Goal: Task Accomplishment & Management: Manage account settings

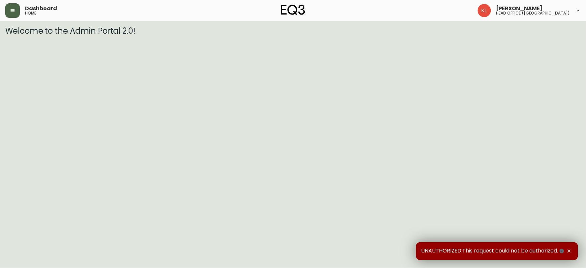
click at [13, 9] on icon "button" at bounding box center [12, 10] width 5 height 5
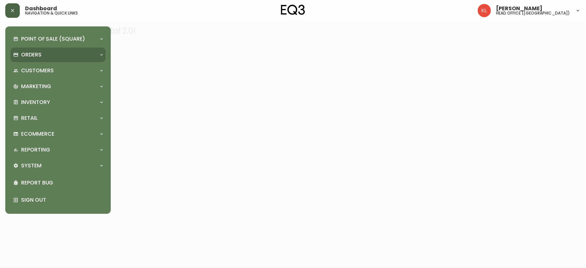
click at [47, 57] on div "Orders" at bounding box center [54, 54] width 83 height 7
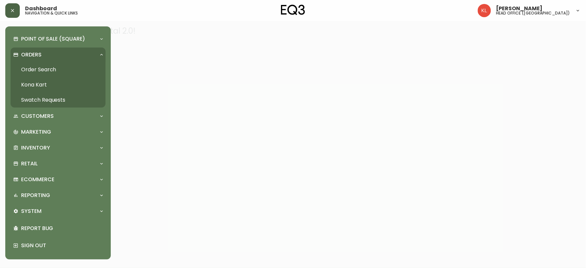
drag, startPoint x: 33, startPoint y: 65, endPoint x: 78, endPoint y: 64, distance: 45.2
click at [33, 65] on link "Order Search" at bounding box center [58, 69] width 95 height 15
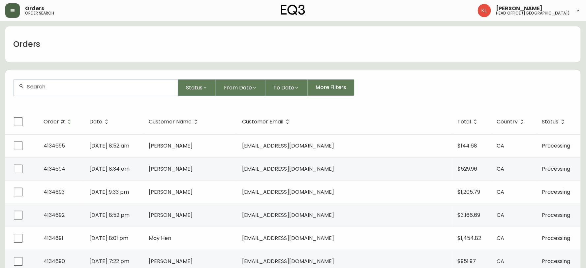
click at [64, 92] on div at bounding box center [96, 88] width 164 height 16
paste input "8521601"
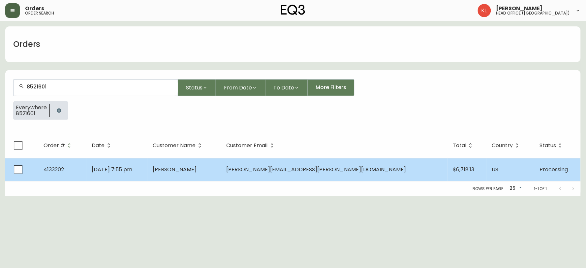
type input "8521601"
click at [221, 175] on td "[PERSON_NAME]" at bounding box center [184, 169] width 74 height 23
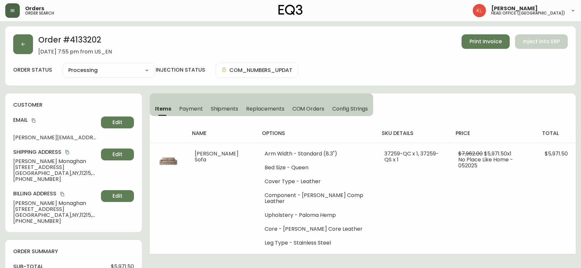
type input "Processing"
select select "PROCESSING"
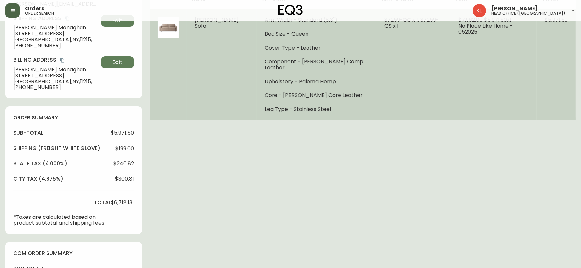
scroll to position [147, 0]
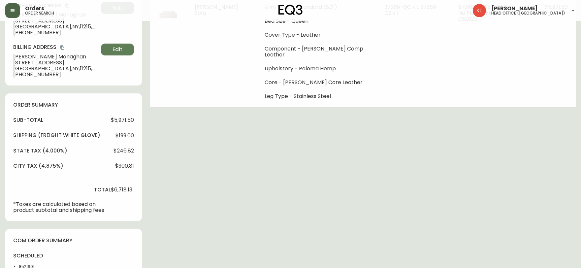
drag, startPoint x: 514, startPoint y: 192, endPoint x: 450, endPoint y: 183, distance: 64.3
click at [514, 192] on div "Order # 4133202 [DATE] 7:55 pm from US_EN Print Invoice Inject into ERP order s…" at bounding box center [290, 143] width 570 height 527
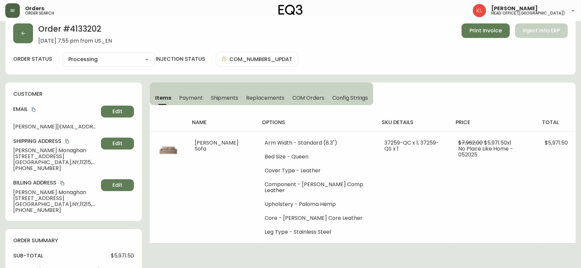
scroll to position [0, 0]
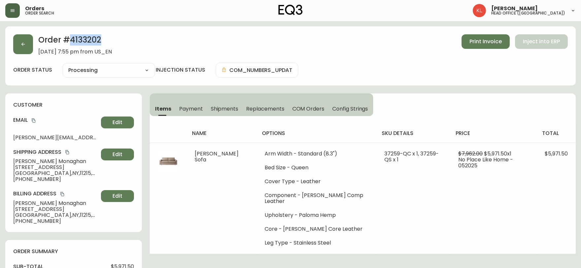
drag, startPoint x: 99, startPoint y: 37, endPoint x: 72, endPoint y: 36, distance: 27.4
click at [72, 36] on h2 "Order # 4133202" at bounding box center [75, 41] width 74 height 15
copy h2 "4133202"
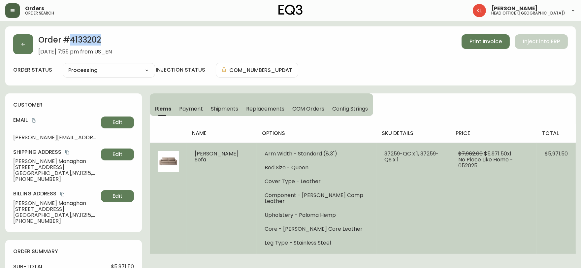
drag, startPoint x: 183, startPoint y: 212, endPoint x: 181, endPoint y: 207, distance: 5.8
click at [183, 212] on td at bounding box center [168, 198] width 37 height 111
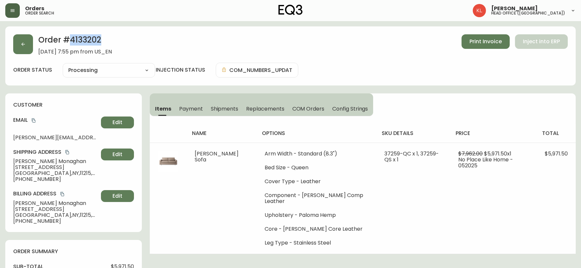
drag, startPoint x: 91, startPoint y: 37, endPoint x: 69, endPoint y: 42, distance: 22.6
click at [69, 42] on h2 "Order # 4133202" at bounding box center [75, 41] width 74 height 15
copy h2 "4133202"
click at [21, 42] on icon "button" at bounding box center [22, 44] width 5 height 5
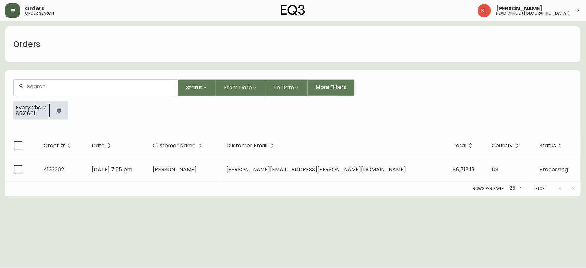
click at [60, 106] on button "button" at bounding box center [58, 110] width 13 height 13
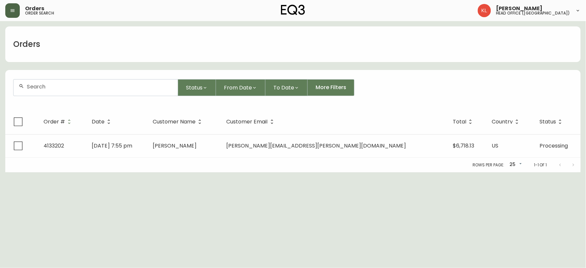
click at [78, 83] on div at bounding box center [96, 88] width 164 height 16
paste input "4133907"
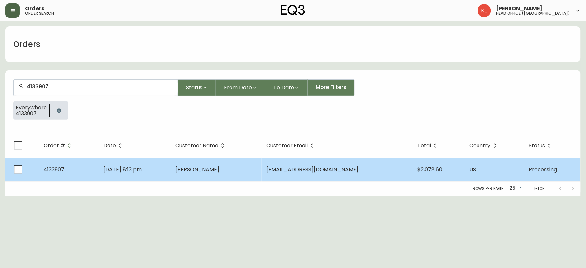
type input "4133907"
click at [170, 172] on td "[DATE] 8:13 pm" at bounding box center [134, 169] width 72 height 23
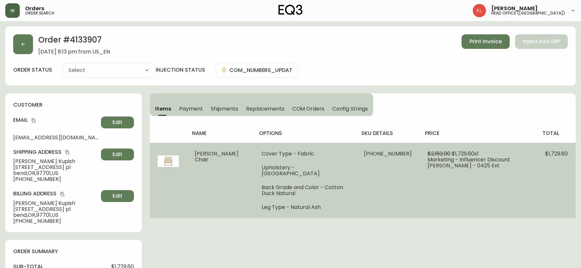
type input "Processing"
select select "PROCESSING"
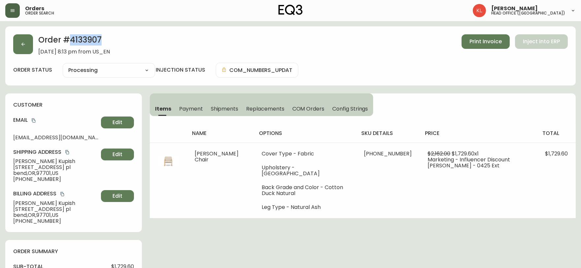
drag, startPoint x: 105, startPoint y: 40, endPoint x: 72, endPoint y: 38, distance: 33.1
click at [72, 38] on h2 "Order # 4133907" at bounding box center [74, 41] width 72 height 15
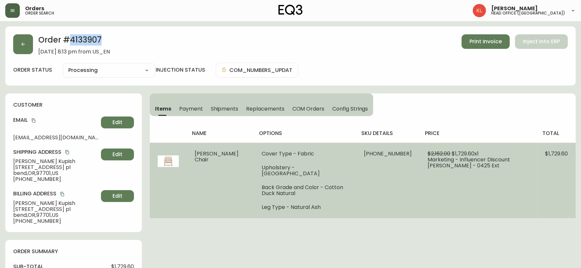
copy h2 "4133907"
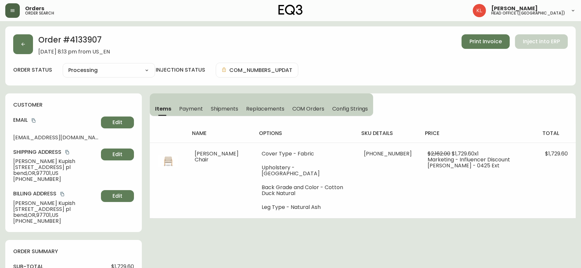
click at [504, 74] on div "order status Processing Cancelled Fully Shipped Processing Partially Shipped in…" at bounding box center [290, 70] width 555 height 15
click at [28, 44] on button "button" at bounding box center [23, 44] width 20 height 20
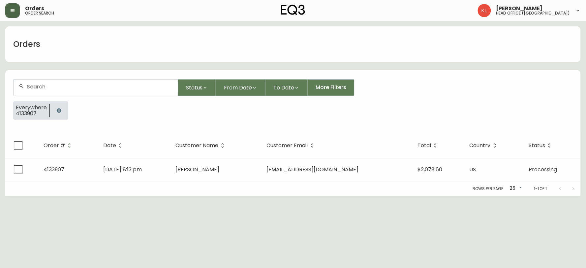
click at [51, 114] on div at bounding box center [59, 110] width 18 height 18
click at [59, 111] on icon "button" at bounding box center [59, 110] width 4 height 4
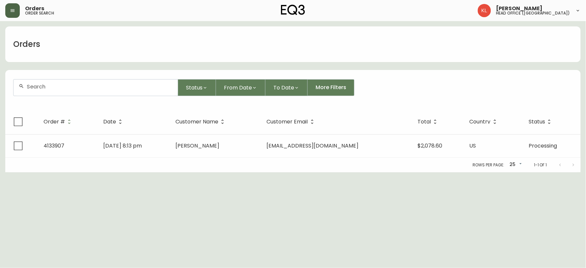
click at [69, 90] on div at bounding box center [96, 88] width 164 height 16
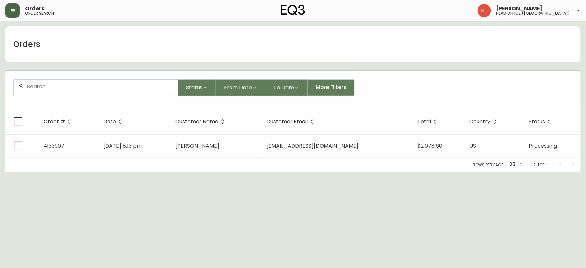
paste input "4134169"
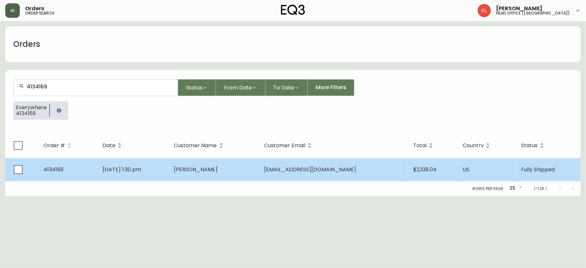
type input "4134169"
click at [243, 164] on td "[PERSON_NAME]" at bounding box center [214, 169] width 90 height 23
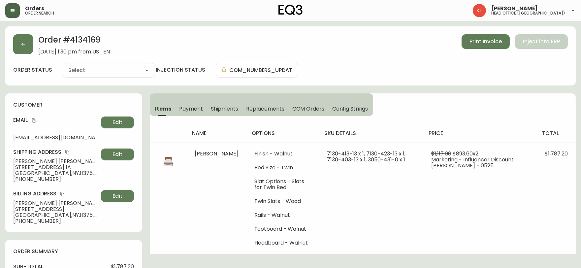
type input "Fully Shipped"
select select "FULLY_SHIPPED"
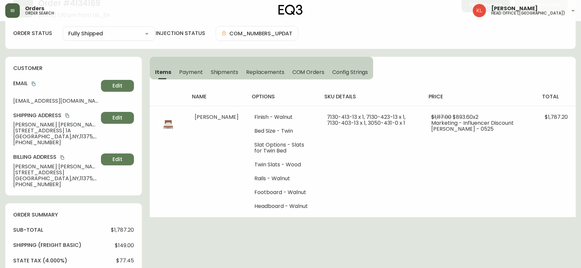
click at [226, 73] on span "Shipments" at bounding box center [225, 72] width 28 height 7
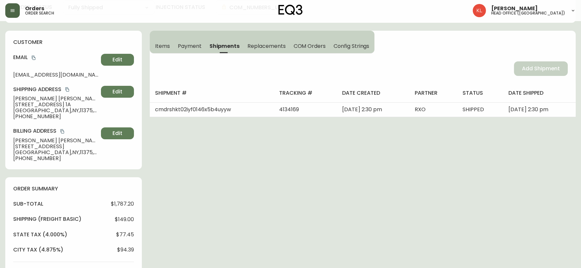
scroll to position [73, 0]
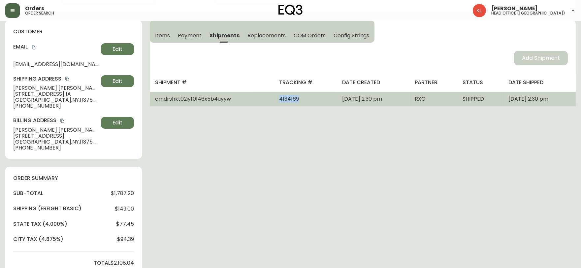
drag, startPoint x: 291, startPoint y: 99, endPoint x: 251, endPoint y: 93, distance: 40.7
click at [251, 93] on tr "cmdrshkt02iyf0146x5b4uyyw 4134169 [DATE] 2:30 pm RXO SHIPPED [DATE] 2:30 pm" at bounding box center [363, 99] width 426 height 15
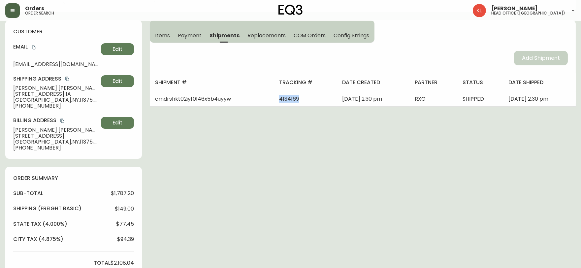
copy tr "4134169"
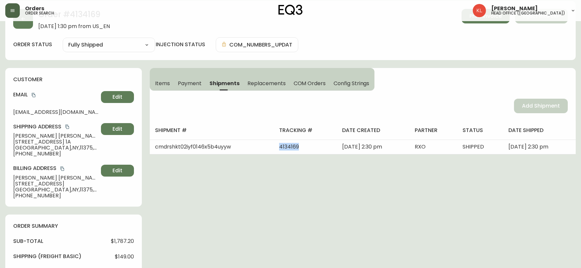
scroll to position [0, 0]
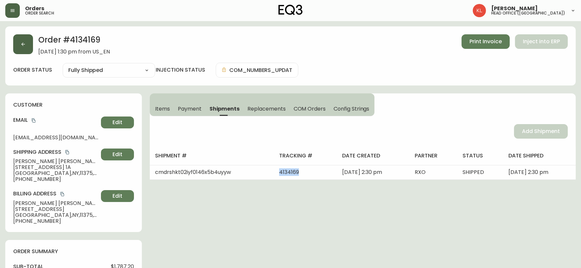
click at [23, 48] on button "button" at bounding box center [23, 44] width 20 height 20
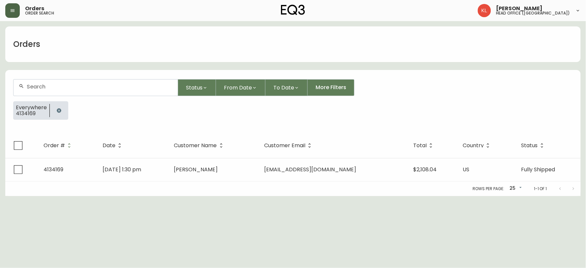
click at [63, 113] on button "button" at bounding box center [58, 110] width 13 height 13
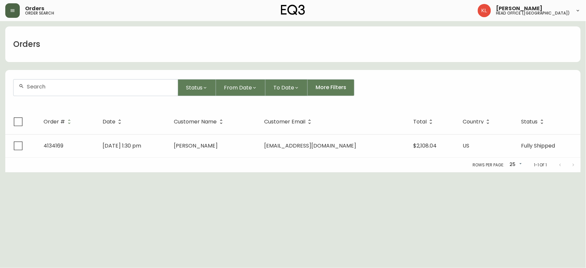
click at [81, 86] on input "text" at bounding box center [100, 86] width 146 height 6
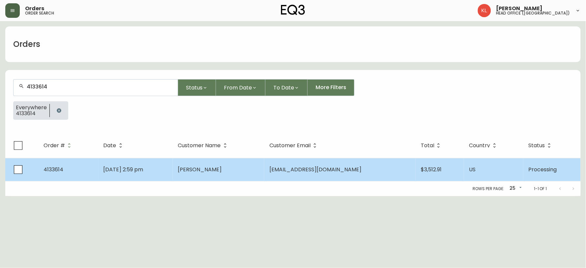
type input "4133614"
click at [216, 162] on td "[PERSON_NAME]" at bounding box center [219, 169] width 92 height 23
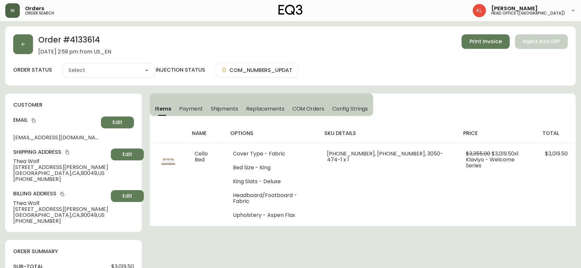
type input "Processing"
select select "PROCESSING"
click at [18, 56] on div "Order # 4133614 [DATE] 2:59 pm from US_EN Print Invoice Inject into ERP order s…" at bounding box center [290, 55] width 570 height 59
click at [25, 44] on icon "button" at bounding box center [22, 44] width 5 height 5
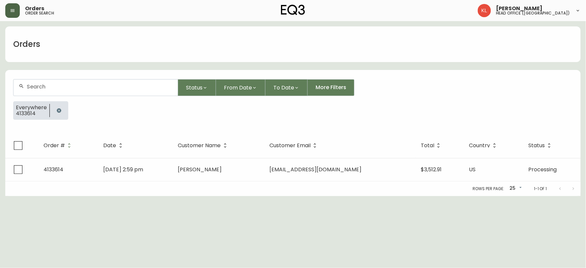
click at [59, 111] on icon "button" at bounding box center [58, 110] width 5 height 5
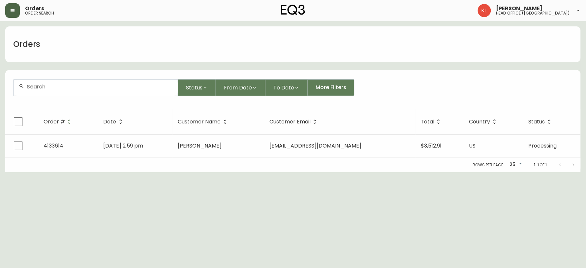
click at [64, 82] on div at bounding box center [96, 88] width 164 height 16
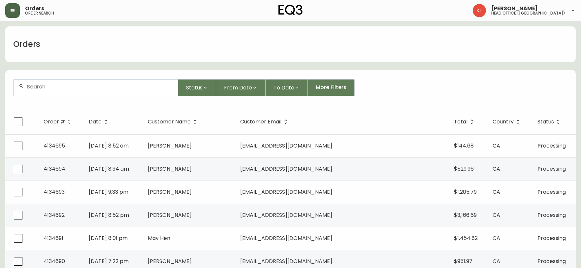
paste input "4132577"
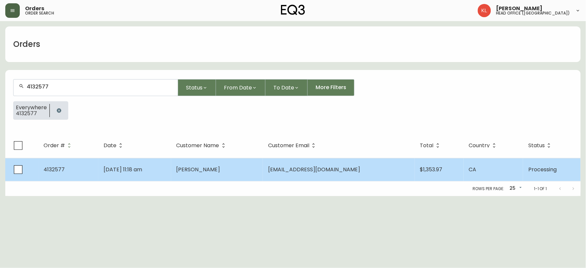
type input "4132577"
click at [136, 170] on span "[DATE] 11:18 am" at bounding box center [123, 170] width 39 height 8
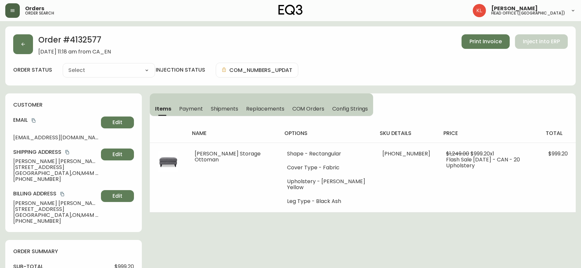
type input "Processing"
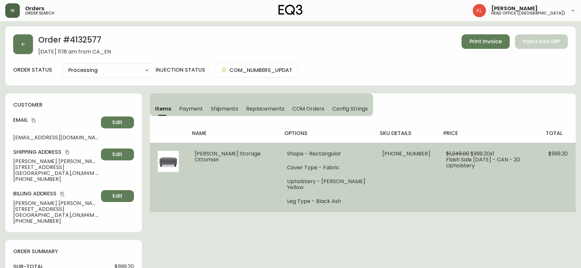
select select "PROCESSING"
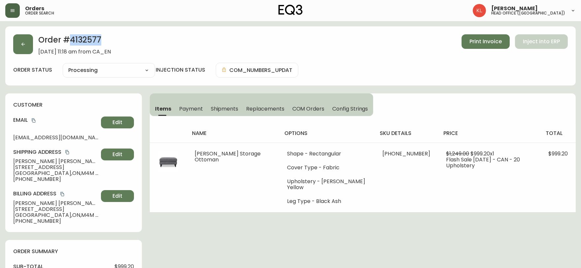
drag, startPoint x: 84, startPoint y: 38, endPoint x: 69, endPoint y: 42, distance: 15.7
click at [69, 42] on h2 "Order # 4132577" at bounding box center [74, 41] width 73 height 15
copy h2 "4132577"
click at [17, 44] on button "button" at bounding box center [23, 44] width 20 height 20
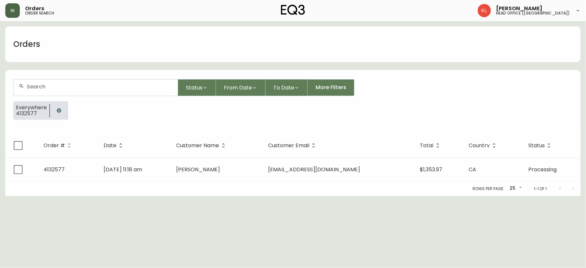
click at [60, 111] on icon "button" at bounding box center [59, 110] width 4 height 4
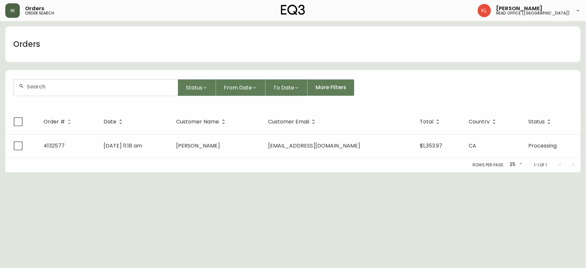
click at [77, 77] on form "Status From Date To Date More Filters" at bounding box center [293, 90] width 576 height 38
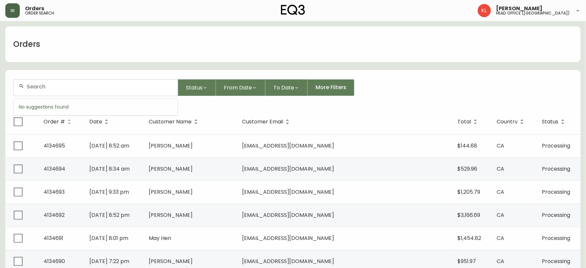
click at [65, 86] on input "text" at bounding box center [100, 86] width 146 height 6
paste input "4132514"
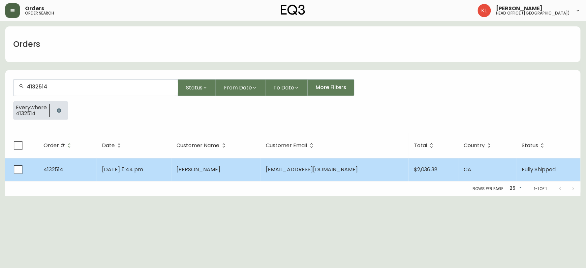
type input "4132514"
click at [215, 164] on td "[PERSON_NAME]" at bounding box center [216, 169] width 89 height 23
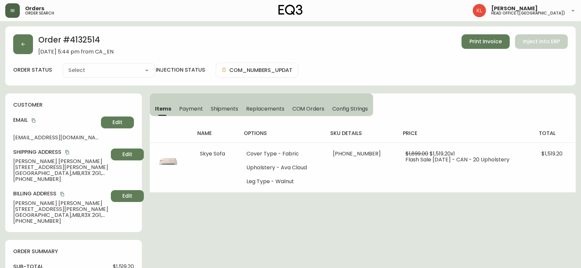
type input "Fully Shipped"
select select "FULLY_SHIPPED"
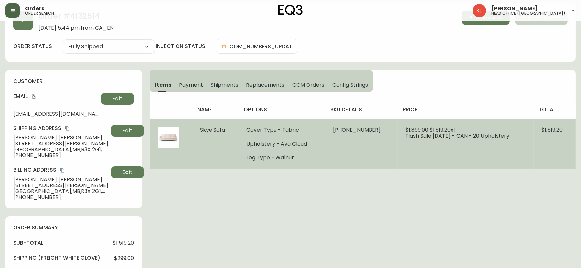
scroll to position [37, 0]
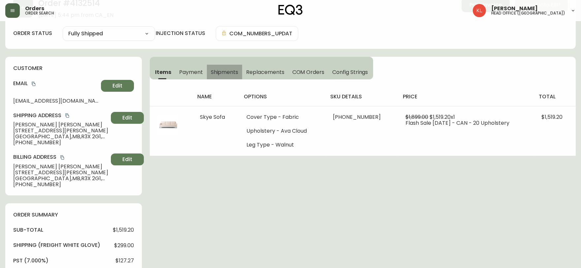
click at [223, 69] on span "Shipments" at bounding box center [225, 72] width 28 height 7
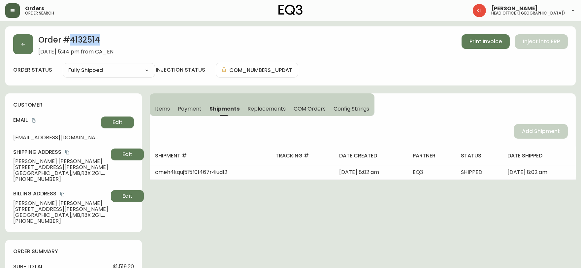
drag, startPoint x: 106, startPoint y: 37, endPoint x: 70, endPoint y: 38, distance: 35.6
click at [70, 38] on h2 "Order # 4132514" at bounding box center [75, 41] width 75 height 15
copy h2 "4132514"
click at [163, 110] on span "Items" at bounding box center [162, 108] width 15 height 7
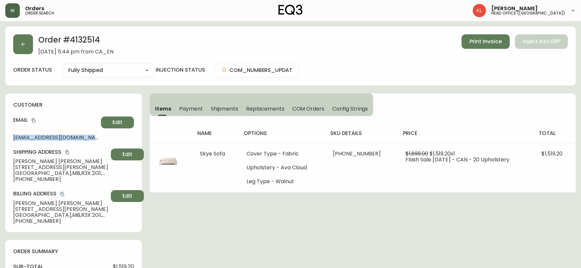
drag, startPoint x: 101, startPoint y: 139, endPoint x: 9, endPoint y: 131, distance: 92.7
click at [9, 131] on div "customer Email [EMAIL_ADDRESS][DOMAIN_NAME] Edit Shipping Address [PERSON_NAME]…" at bounding box center [73, 162] width 137 height 139
copy span "[EMAIL_ADDRESS][DOMAIN_NAME]"
click at [16, 38] on button "button" at bounding box center [23, 44] width 20 height 20
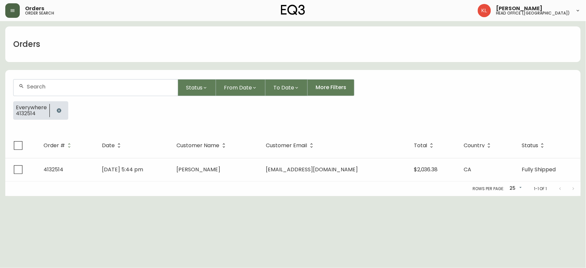
click at [57, 114] on button "button" at bounding box center [58, 110] width 13 height 13
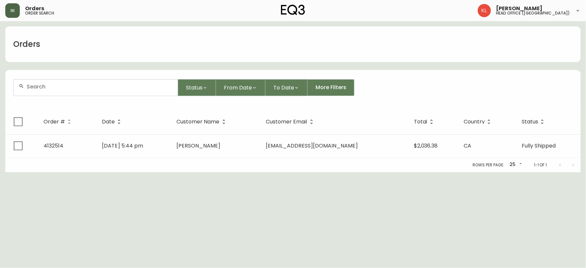
click at [82, 81] on div at bounding box center [96, 88] width 164 height 16
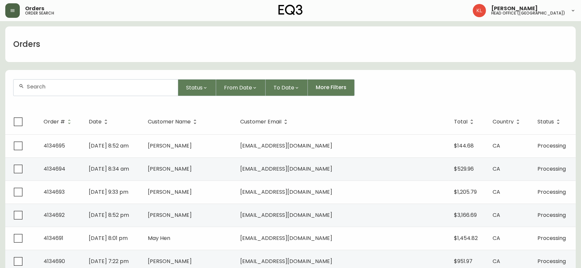
paste input "[EMAIL_ADDRESS][DOMAIN_NAME]"
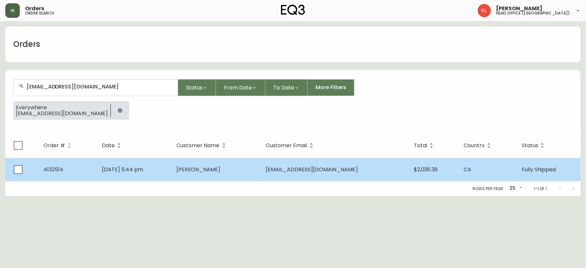
type input "[EMAIL_ADDRESS][DOMAIN_NAME]"
click at [203, 167] on span "[PERSON_NAME]" at bounding box center [199, 170] width 44 height 8
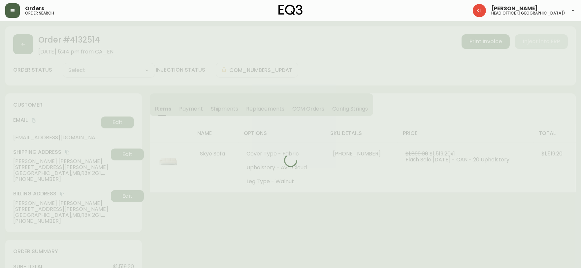
type input "Fully Shipped"
select select "FULLY_SHIPPED"
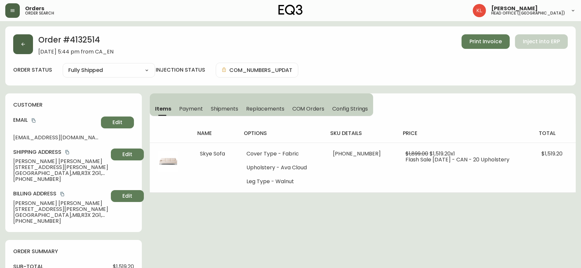
click at [21, 48] on button "button" at bounding box center [23, 44] width 20 height 20
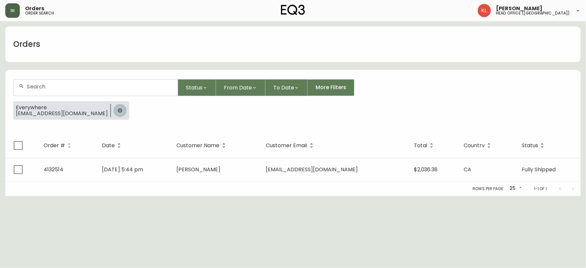
click at [114, 106] on button "button" at bounding box center [120, 110] width 13 height 13
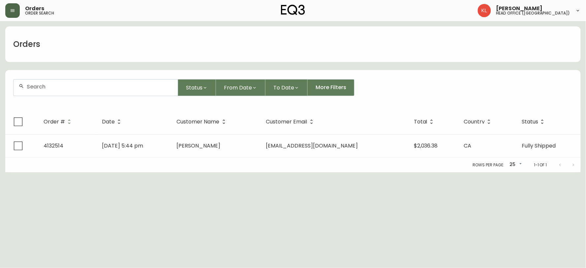
click at [74, 92] on div at bounding box center [96, 88] width 164 height 16
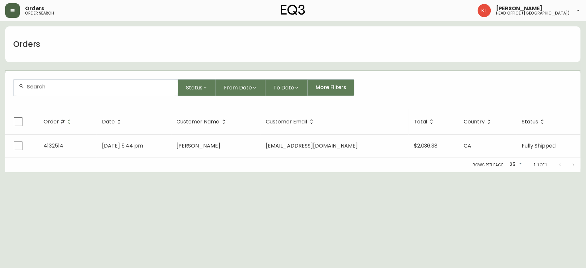
paste input "4133614"
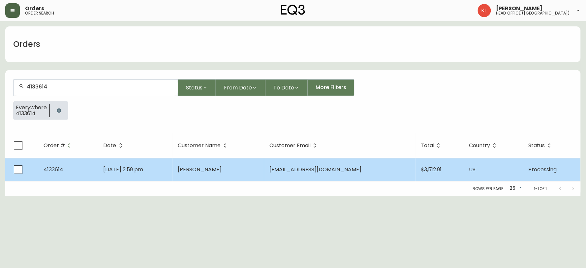
type input "4133614"
click at [131, 165] on td "[DATE] 2:59 pm" at bounding box center [135, 169] width 75 height 23
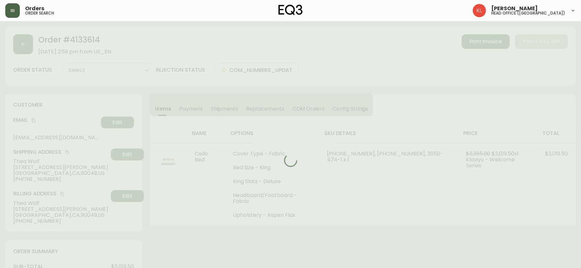
type input "Processing"
select select "PROCESSING"
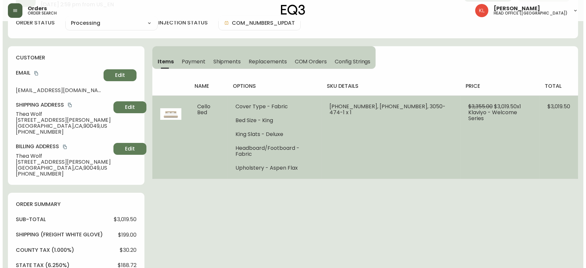
scroll to position [37, 0]
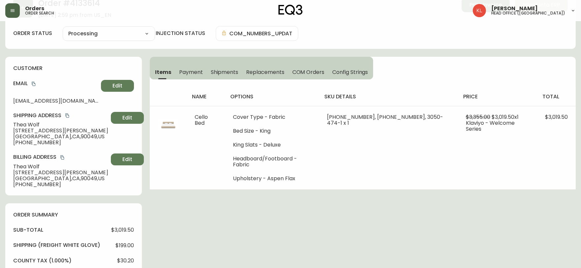
click at [16, 13] on button "button" at bounding box center [12, 10] width 15 height 15
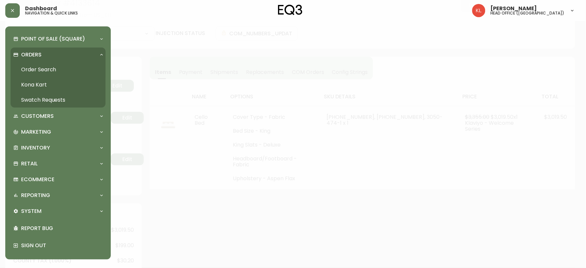
scroll to position [37, 0]
drag, startPoint x: 48, startPoint y: 67, endPoint x: 157, endPoint y: 115, distance: 118.9
click at [48, 67] on link "Order Search" at bounding box center [58, 69] width 95 height 15
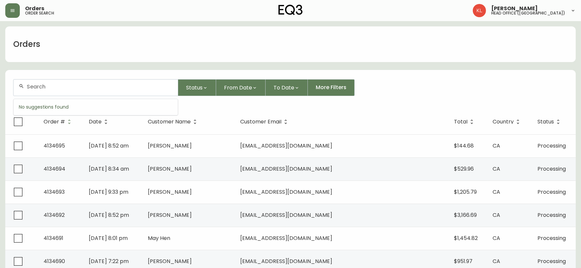
click at [64, 85] on input "text" at bounding box center [100, 86] width 146 height 6
paste input "4134423"
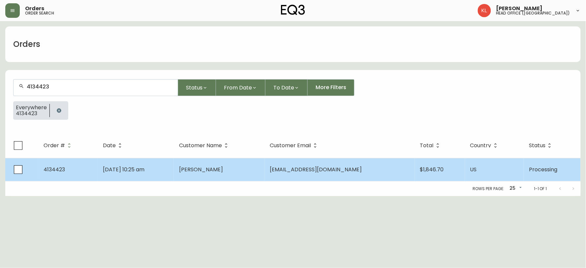
type input "4134423"
click at [145, 171] on span "[DATE] 10:25 am" at bounding box center [124, 170] width 42 height 8
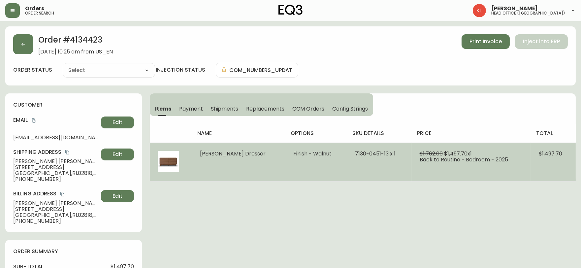
type input "Processing"
select select "PROCESSING"
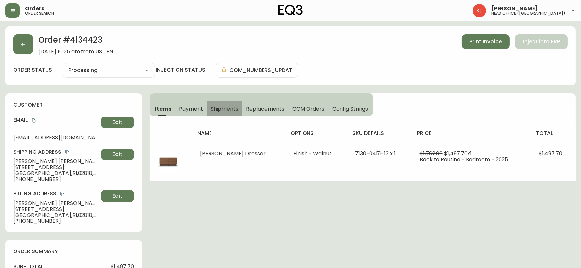
click at [212, 107] on span "Shipments" at bounding box center [225, 108] width 28 height 7
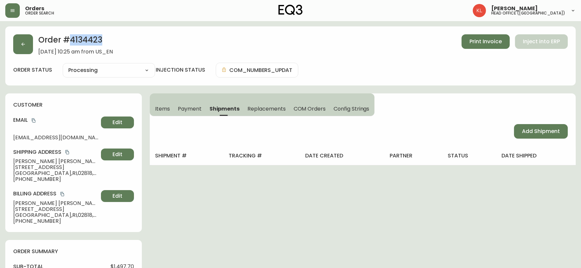
drag, startPoint x: 105, startPoint y: 38, endPoint x: 70, endPoint y: 35, distance: 35.4
click at [70, 35] on h2 "Order # 4134423" at bounding box center [75, 41] width 75 height 15
copy h2 "4134423"
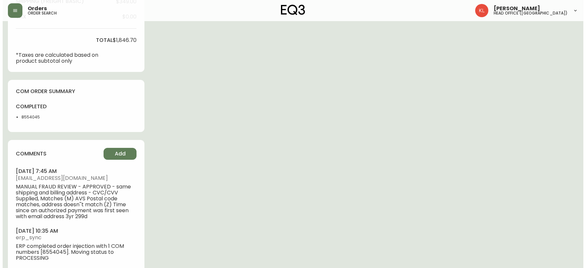
scroll to position [293, 0]
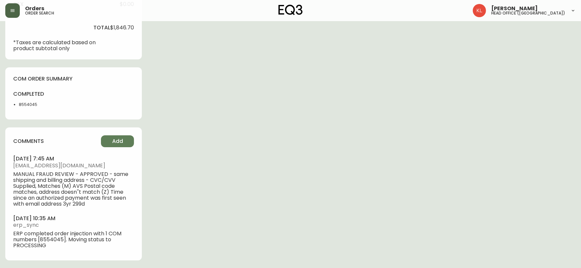
click at [8, 10] on button "button" at bounding box center [12, 10] width 15 height 15
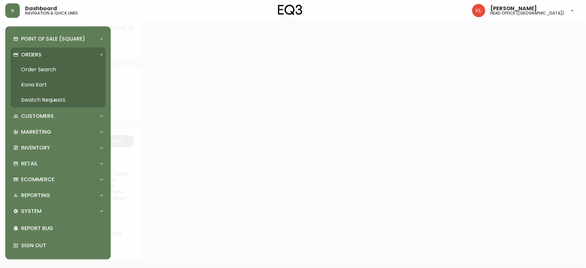
click at [38, 50] on div "Orders" at bounding box center [58, 55] width 95 height 15
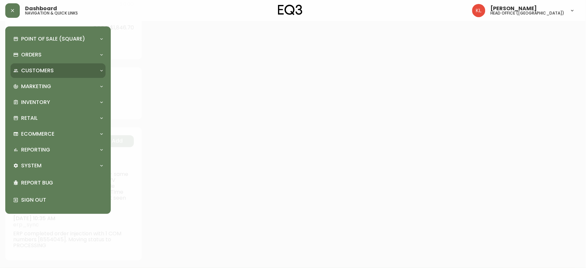
drag, startPoint x: 42, startPoint y: 55, endPoint x: 41, endPoint y: 77, distance: 21.8
click at [42, 55] on div "Orders" at bounding box center [54, 54] width 83 height 7
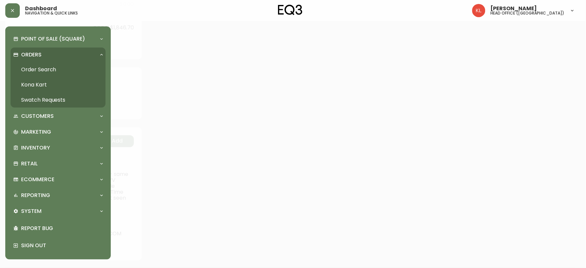
click at [49, 68] on link "Order Search" at bounding box center [58, 69] width 95 height 15
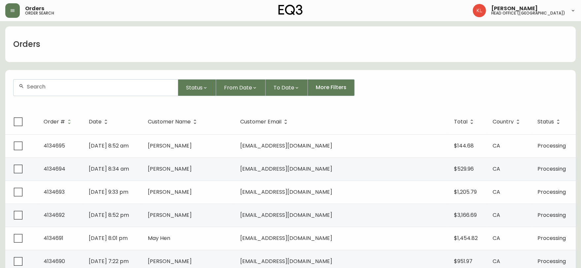
click at [54, 88] on input "text" at bounding box center [100, 86] width 146 height 6
paste input "[EMAIL_ADDRESS][DOMAIN_NAME]"
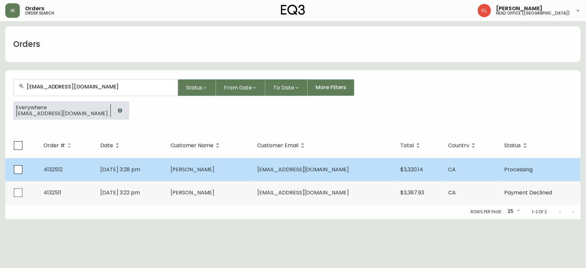
type input "[EMAIL_ADDRESS][DOMAIN_NAME]"
click at [166, 161] on td "[DATE] 3:28 pm" at bounding box center [130, 169] width 71 height 23
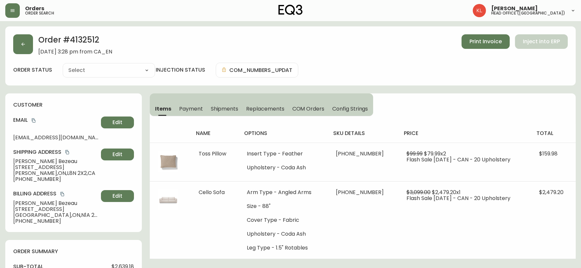
type input "Processing"
select select "PROCESSING"
click at [221, 101] on div "Items Payment Shipments Replacements COM Orders Config Strings" at bounding box center [261, 104] width 223 height 23
drag, startPoint x: 99, startPoint y: 38, endPoint x: 71, endPoint y: 40, distance: 28.8
click at [71, 40] on h2 "Order # 4132512" at bounding box center [75, 41] width 74 height 15
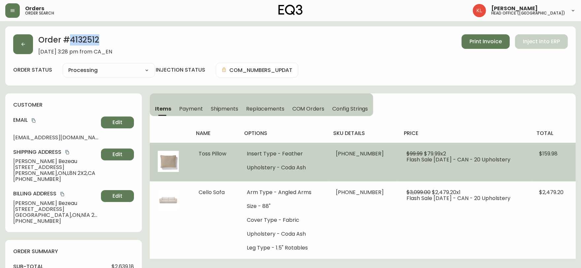
copy h2 "4132512"
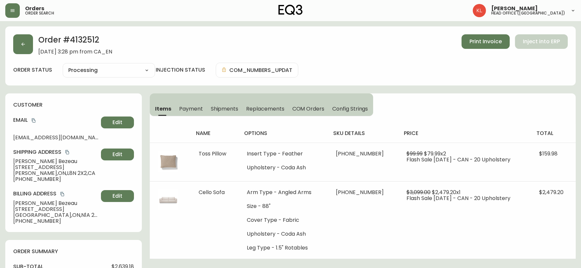
click at [91, 49] on span "[DATE] 3:28 pm from CA_EN" at bounding box center [75, 52] width 74 height 6
click at [22, 39] on button "button" at bounding box center [23, 44] width 20 height 20
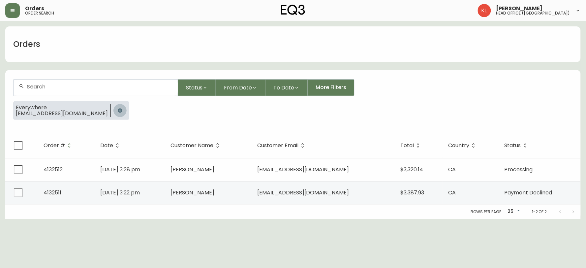
click at [114, 114] on button "button" at bounding box center [120, 110] width 13 height 13
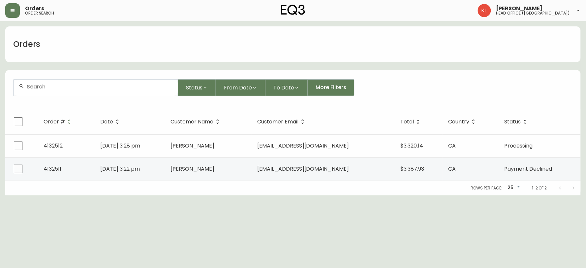
click at [106, 84] on input "text" at bounding box center [100, 86] width 146 height 6
paste input "4134221"
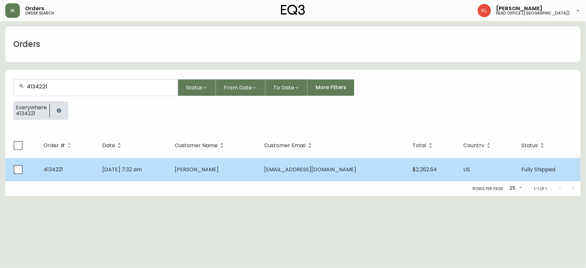
type input "4134221"
click at [251, 173] on td "[PERSON_NAME]" at bounding box center [215, 169] width 90 height 23
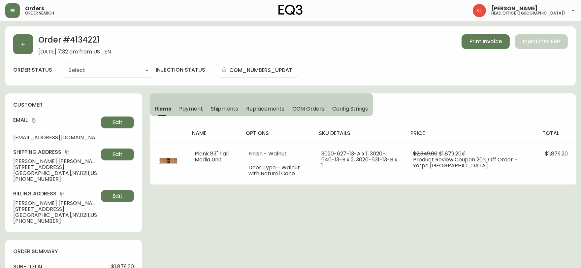
type input "Fully Shipped"
select select "FULLY_SHIPPED"
click at [215, 112] on button "Shipments" at bounding box center [225, 108] width 36 height 15
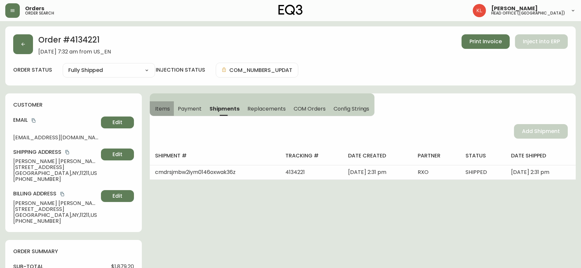
click at [164, 105] on span "Items" at bounding box center [162, 108] width 15 height 7
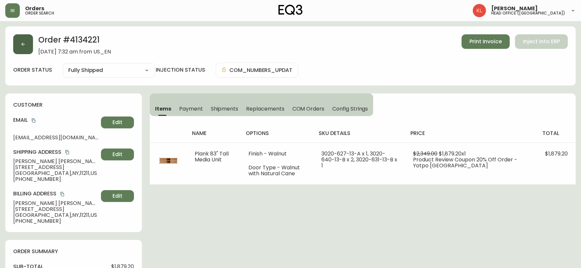
click at [22, 47] on icon "button" at bounding box center [22, 44] width 5 height 5
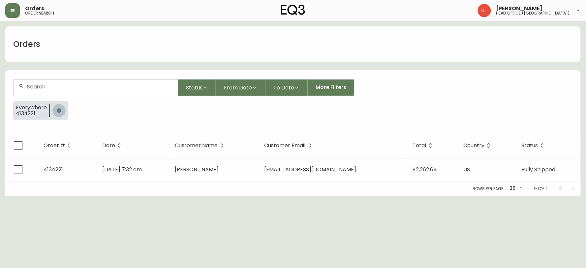
click at [61, 108] on button "button" at bounding box center [58, 110] width 13 height 13
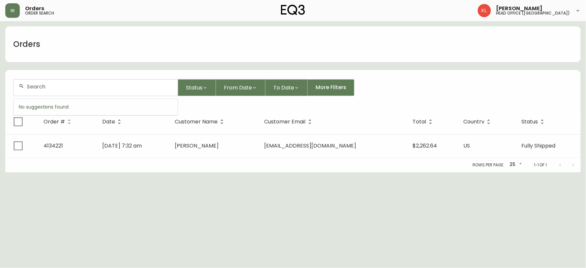
click at [80, 88] on input "text" at bounding box center [100, 86] width 146 height 6
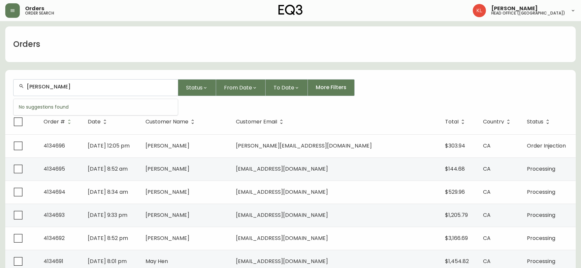
type input "[PERSON_NAME]"
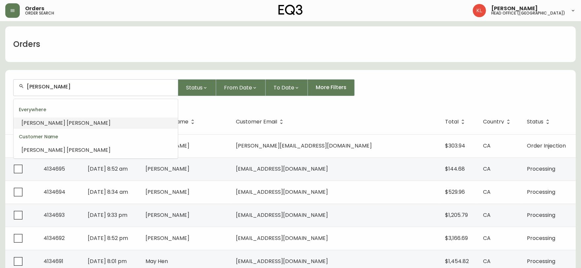
click at [62, 120] on li "[PERSON_NAME]" at bounding box center [96, 122] width 164 height 11
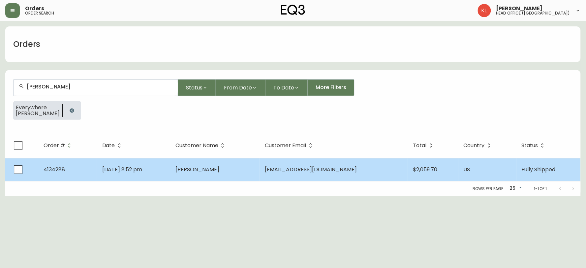
click at [236, 160] on td "[PERSON_NAME]" at bounding box center [215, 169] width 90 height 23
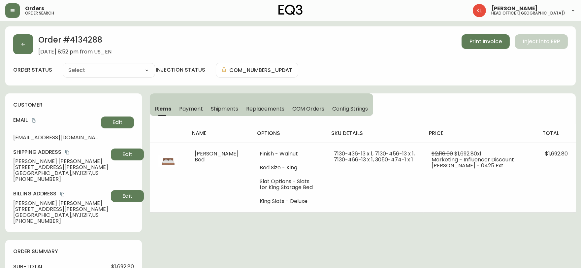
type input "Fully Shipped"
select select "FULLY_SHIPPED"
drag, startPoint x: 78, startPoint y: 137, endPoint x: 11, endPoint y: 138, distance: 66.7
click at [11, 138] on div "customer Email [EMAIL_ADDRESS][DOMAIN_NAME] Edit Shipping Address [PERSON_NAME]…" at bounding box center [73, 162] width 137 height 139
drag, startPoint x: 18, startPoint y: 156, endPoint x: 61, endPoint y: 172, distance: 45.8
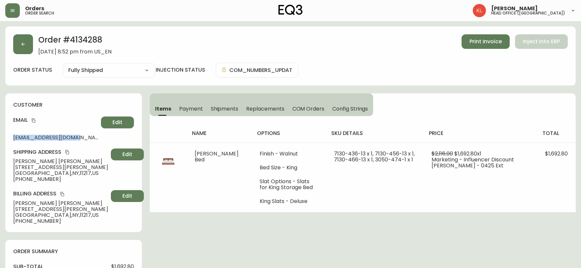
click at [18, 156] on div "Shipping Address [PERSON_NAME] [STREET_ADDRESS][PERSON_NAME] [PHONE_NUMBER] Edit" at bounding box center [73, 165] width 121 height 34
drag, startPoint x: 49, startPoint y: 180, endPoint x: 19, endPoint y: 182, distance: 30.1
click at [19, 182] on span "[PHONE_NUMBER]" at bounding box center [60, 179] width 95 height 6
drag, startPoint x: 25, startPoint y: 100, endPoint x: 25, endPoint y: 107, distance: 6.9
click at [25, 100] on div "customer Email [EMAIL_ADDRESS][DOMAIN_NAME] Edit Shipping Address [PERSON_NAME]…" at bounding box center [73, 162] width 137 height 139
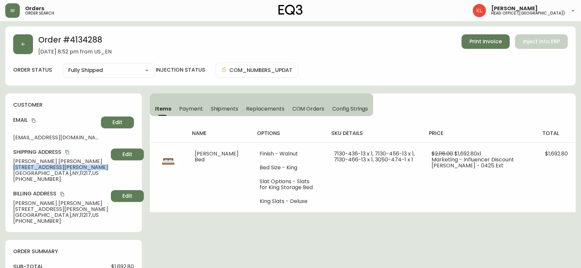
drag, startPoint x: 86, startPoint y: 166, endPoint x: 7, endPoint y: 168, distance: 78.5
click at [7, 168] on div "customer Email [EMAIL_ADDRESS][DOMAIN_NAME] Edit Shipping Address [PERSON_NAME]…" at bounding box center [73, 162] width 137 height 139
click at [17, 178] on span "[PHONE_NUMBER]" at bounding box center [60, 179] width 95 height 6
drag, startPoint x: 57, startPoint y: 173, endPoint x: 47, endPoint y: 173, distance: 10.6
click at [47, 173] on span "[GEOGRAPHIC_DATA] , [GEOGRAPHIC_DATA] , 11217 , [GEOGRAPHIC_DATA]" at bounding box center [60, 173] width 95 height 6
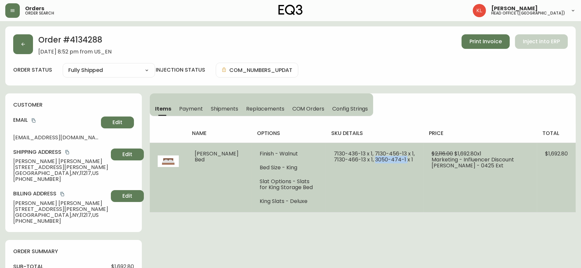
drag, startPoint x: 382, startPoint y: 158, endPoint x: 351, endPoint y: 164, distance: 30.9
click at [351, 164] on td "7130-436-13 x 1, 7130-456-13 x 1, 7130-466-13 x 1, 3050-474-1 x 1" at bounding box center [375, 178] width 98 height 70
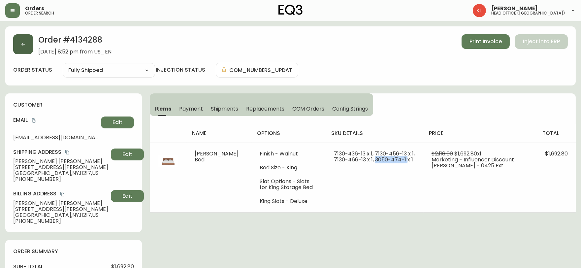
click at [27, 39] on button "button" at bounding box center [23, 44] width 20 height 20
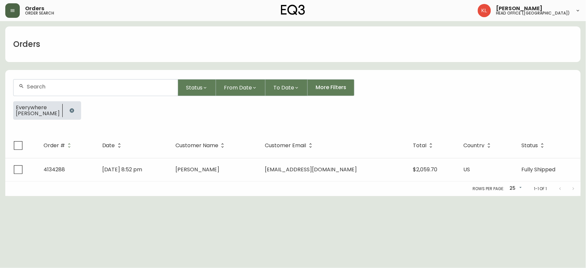
click at [16, 8] on button "button" at bounding box center [12, 10] width 15 height 15
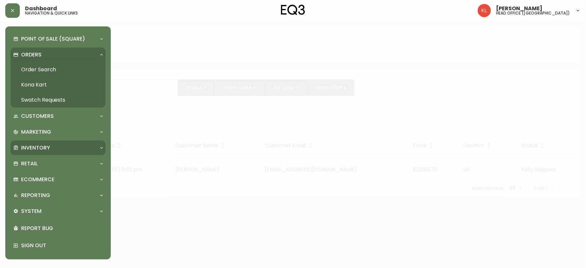
click at [47, 148] on p "Inventory" at bounding box center [35, 147] width 29 height 7
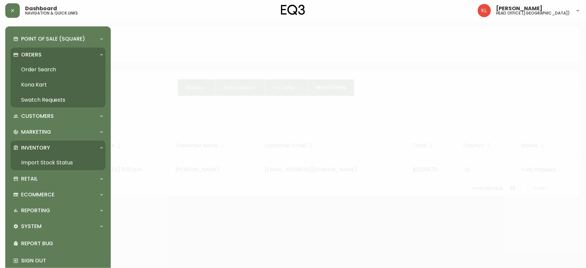
click at [41, 163] on link "Import Stock Status" at bounding box center [58, 162] width 95 height 15
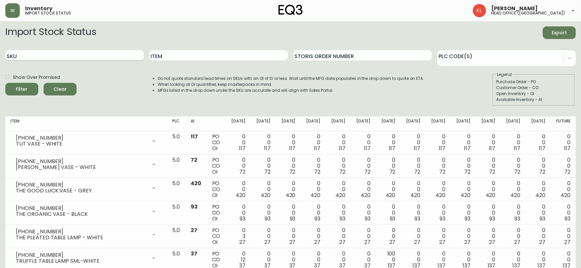
click at [38, 57] on input "SKU" at bounding box center [74, 55] width 139 height 11
paste input "[PHONE_NUMBER]"
type input "[PHONE_NUMBER]"
click at [5, 83] on button "Filter" at bounding box center [21, 89] width 33 height 13
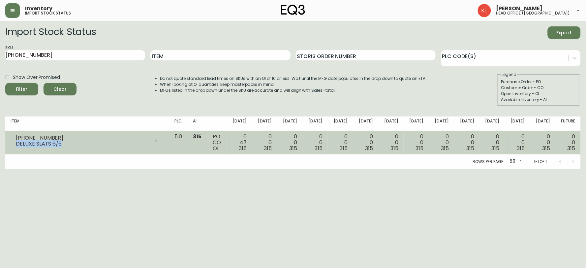
drag, startPoint x: 61, startPoint y: 146, endPoint x: 13, endPoint y: 144, distance: 48.5
click at [13, 144] on div "[PHONE_NUMBER] DELUXE SLATS 6/6" at bounding box center [87, 141] width 153 height 15
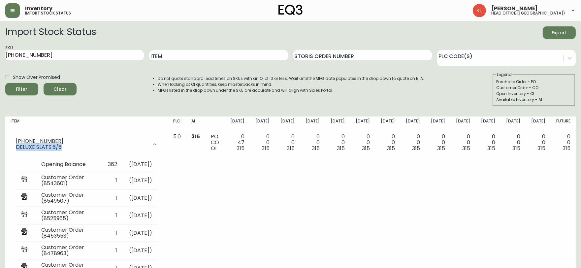
click at [14, 8] on icon "button" at bounding box center [12, 10] width 5 height 5
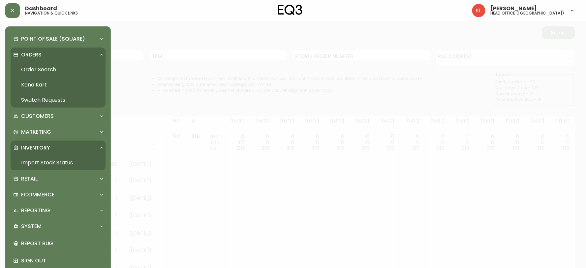
click at [38, 68] on link "Order Search" at bounding box center [58, 69] width 95 height 15
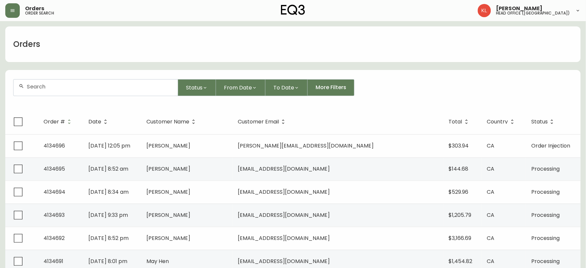
click at [61, 88] on input "text" at bounding box center [100, 86] width 146 height 6
paste input "4134216"
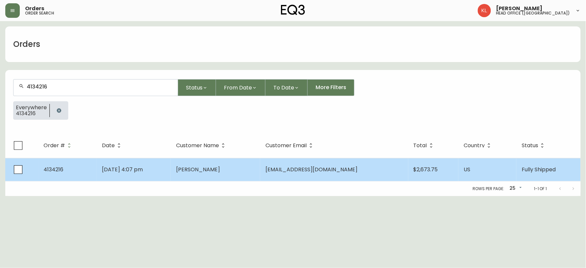
type input "4134216"
click at [79, 161] on td "4134216" at bounding box center [67, 169] width 58 height 23
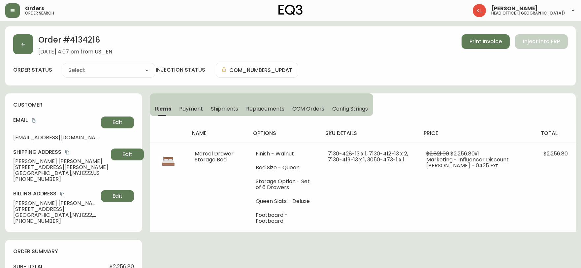
type input "Fully Shipped"
select select "FULLY_SHIPPED"
drag, startPoint x: 74, startPoint y: 25, endPoint x: 10, endPoint y: 53, distance: 70.0
click at [22, 41] on button "button" at bounding box center [23, 44] width 20 height 20
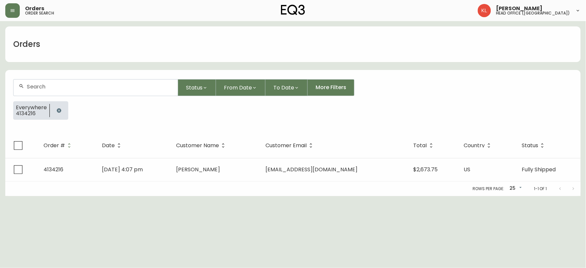
click at [58, 112] on icon "button" at bounding box center [59, 110] width 4 height 4
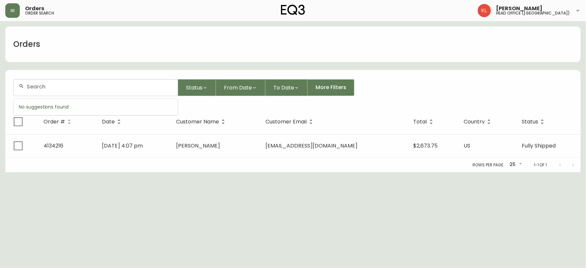
click at [72, 86] on input "text" at bounding box center [100, 86] width 146 height 6
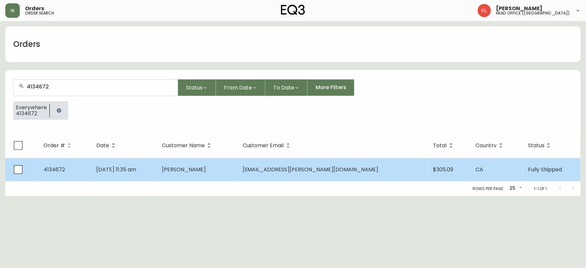
type input "4134672"
click at [157, 170] on td "[DATE] 11:35 am" at bounding box center [124, 169] width 66 height 23
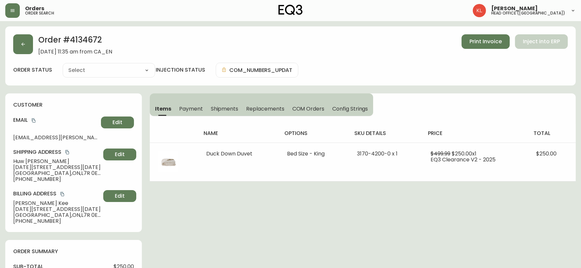
type input "Fully Shipped"
select select "FULLY_SHIPPED"
click at [229, 106] on span "Shipments" at bounding box center [225, 108] width 28 height 7
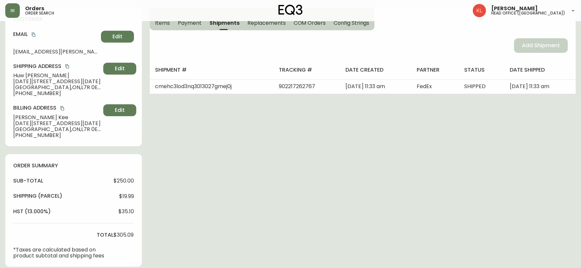
scroll to position [73, 0]
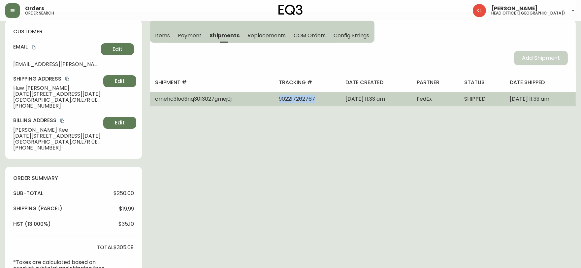
drag, startPoint x: 273, startPoint y: 96, endPoint x: 259, endPoint y: 98, distance: 14.0
click at [274, 98] on td "902217262767" at bounding box center [307, 99] width 67 height 15
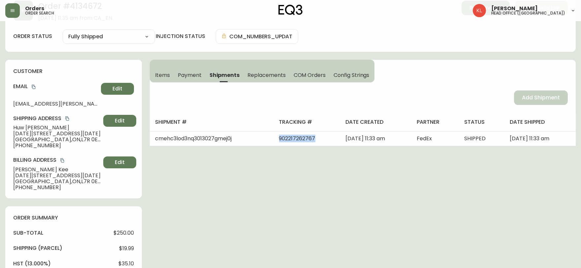
scroll to position [0, 0]
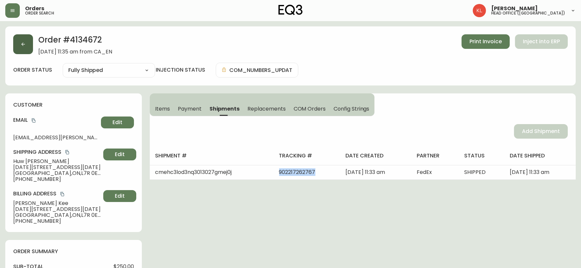
click at [28, 49] on button "button" at bounding box center [23, 44] width 20 height 20
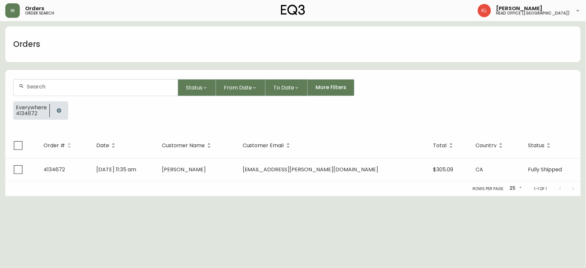
click at [54, 110] on button "button" at bounding box center [58, 110] width 13 height 13
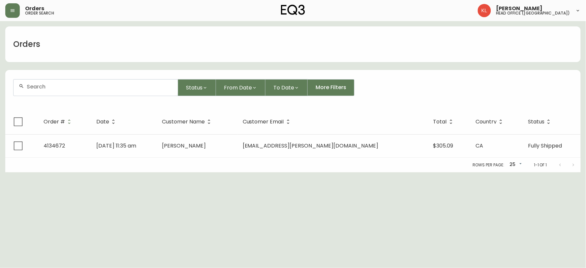
click at [106, 87] on input "text" at bounding box center [100, 86] width 146 height 6
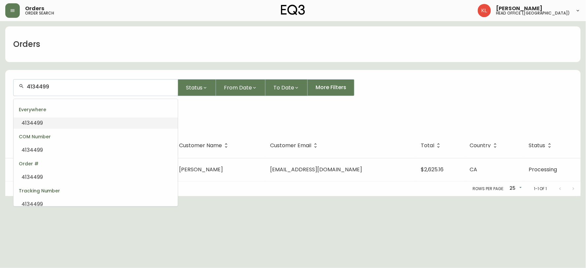
drag, startPoint x: 92, startPoint y: 83, endPoint x: 0, endPoint y: 55, distance: 96.6
click at [0, 56] on main "Orders 4134499 Status From Date To Date More Filters Everywhere 4134499 Order #…" at bounding box center [293, 108] width 586 height 175
paste input "4102203"
type input "4102203"
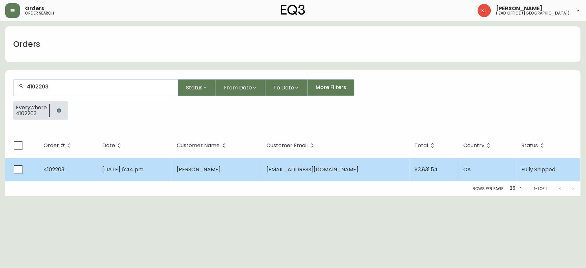
type input "4102203"
click at [167, 170] on td "[DATE] 6:44 pm" at bounding box center [134, 169] width 75 height 23
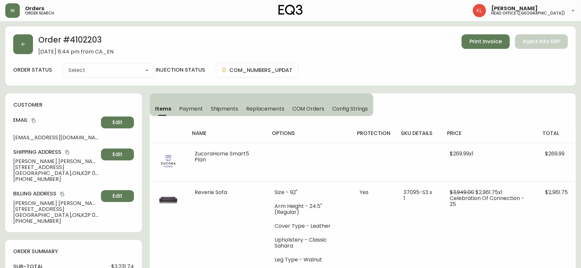
type input "Fully Shipped"
select select "FULLY_SHIPPED"
